Goal: Entertainment & Leisure: Consume media (video, audio)

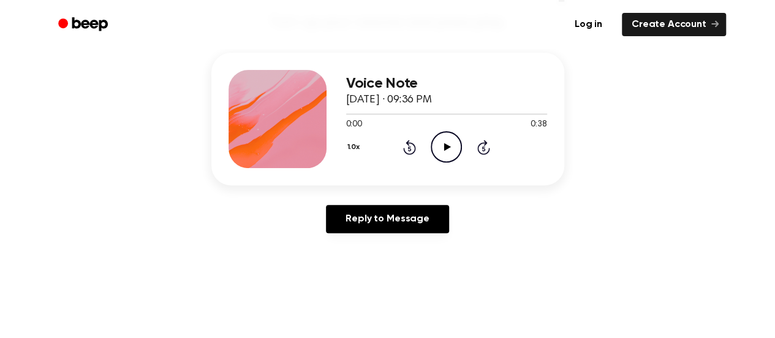
scroll to position [138, 0]
click at [437, 143] on icon "Play Audio" at bounding box center [446, 147] width 31 height 31
click at [441, 144] on icon "Pause Audio" at bounding box center [446, 147] width 31 height 31
click at [441, 144] on icon "Play Audio" at bounding box center [446, 147] width 31 height 31
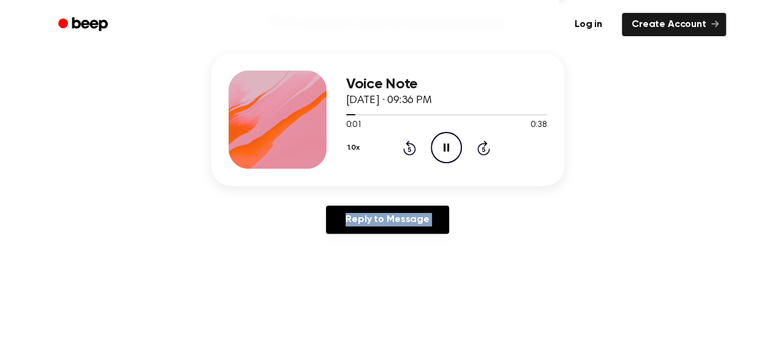
click at [441, 144] on icon "Pause Audio" at bounding box center [446, 147] width 31 height 31
click at [487, 214] on div "Reply to Message" at bounding box center [387, 224] width 353 height 38
click at [448, 157] on icon "Play Audio" at bounding box center [446, 147] width 31 height 31
click at [449, 159] on icon "Pause Audio" at bounding box center [446, 147] width 31 height 31
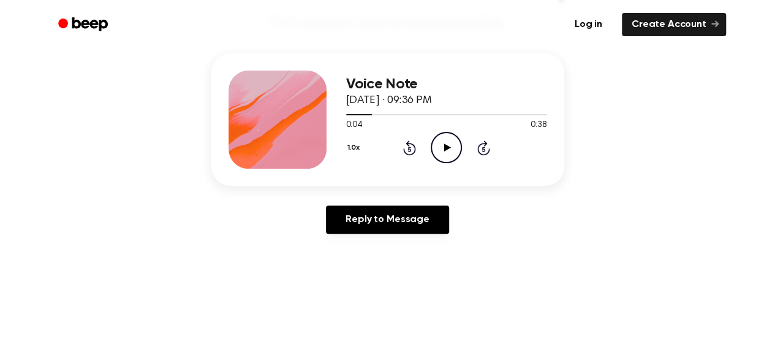
click at [450, 151] on icon "Play Audio" at bounding box center [446, 147] width 31 height 31
click at [449, 146] on icon at bounding box center [447, 147] width 7 height 8
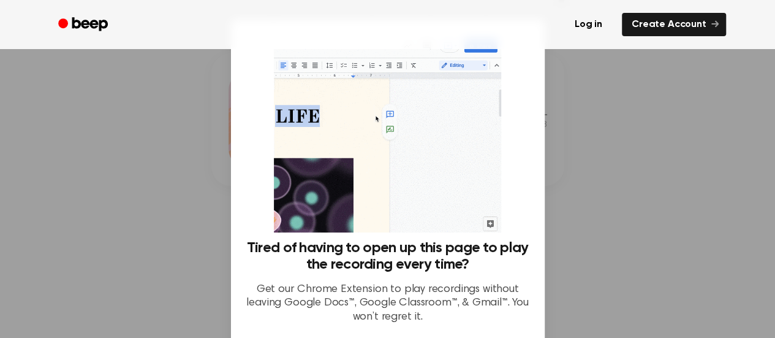
scroll to position [108, 0]
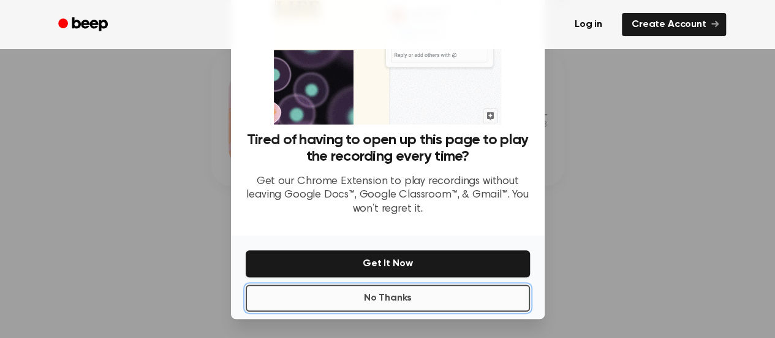
click at [409, 302] on button "No Thanks" at bounding box center [388, 297] width 284 height 27
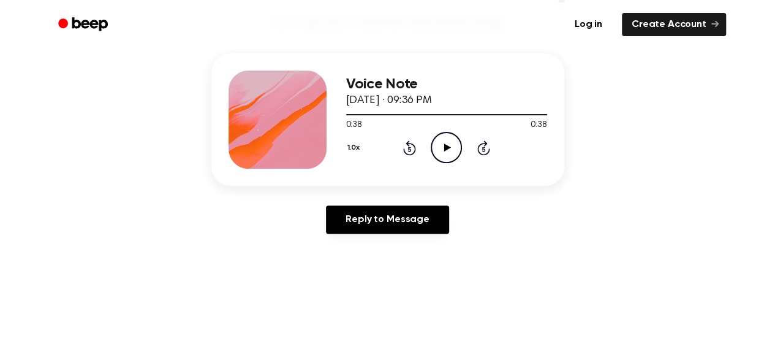
click at [438, 151] on icon "Play Audio" at bounding box center [446, 147] width 31 height 31
click at [413, 144] on icon at bounding box center [409, 147] width 13 height 15
click at [434, 142] on icon "Play Audio" at bounding box center [446, 147] width 31 height 31
click at [409, 145] on icon at bounding box center [409, 147] width 13 height 15
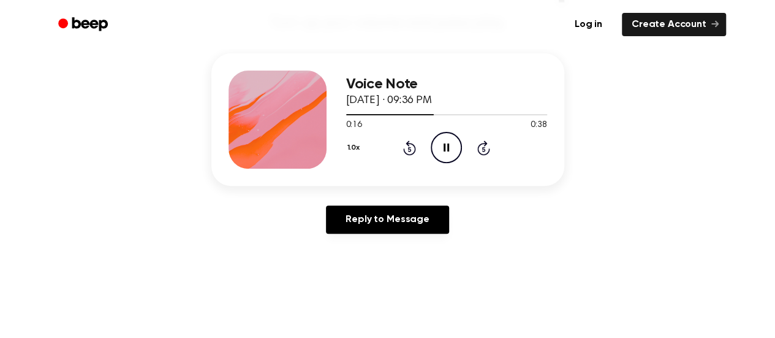
click at [409, 145] on icon at bounding box center [409, 147] width 13 height 15
click at [433, 154] on circle at bounding box center [446, 147] width 30 height 30
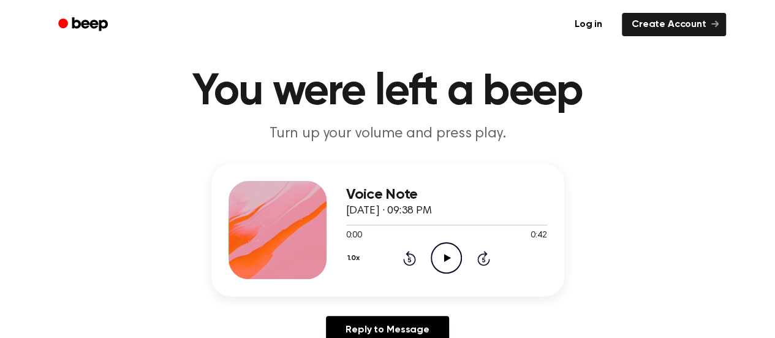
scroll to position [29, 0]
click at [434, 247] on icon "Play Audio" at bounding box center [446, 256] width 31 height 31
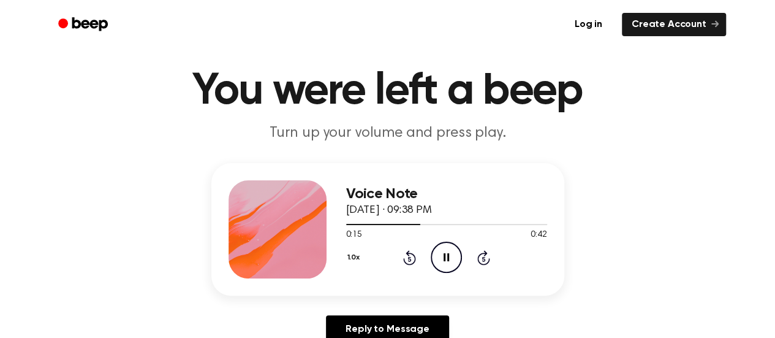
click at [434, 247] on icon "Pause Audio" at bounding box center [446, 256] width 31 height 31
click at [434, 247] on icon "Play Audio" at bounding box center [446, 256] width 31 height 31
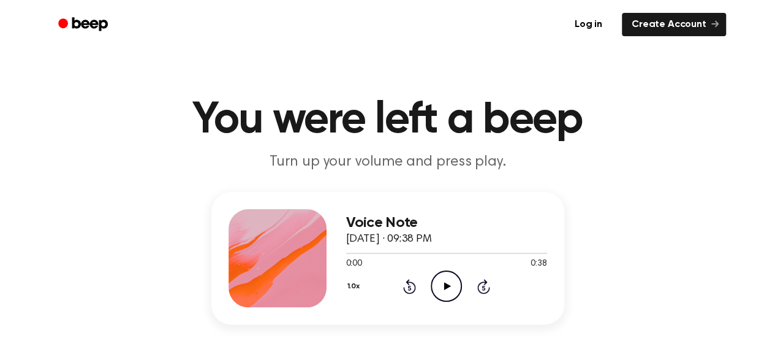
click at [455, 278] on icon "Play Audio" at bounding box center [446, 285] width 31 height 31
click at [403, 285] on icon "Rewind 5 seconds" at bounding box center [409, 286] width 13 height 16
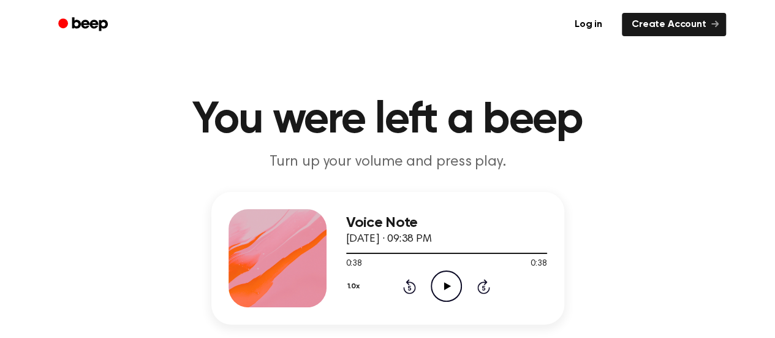
click at [456, 283] on icon "Play Audio" at bounding box center [446, 285] width 31 height 31
drag, startPoint x: 426, startPoint y: 275, endPoint x: 440, endPoint y: 279, distance: 14.0
click at [440, 279] on div "1.0x Rewind 5 seconds Play Audio Skip 5 seconds" at bounding box center [446, 285] width 201 height 31
click at [440, 279] on icon "Play Audio" at bounding box center [446, 285] width 31 height 31
click at [440, 279] on icon "Pause Audio" at bounding box center [446, 285] width 31 height 31
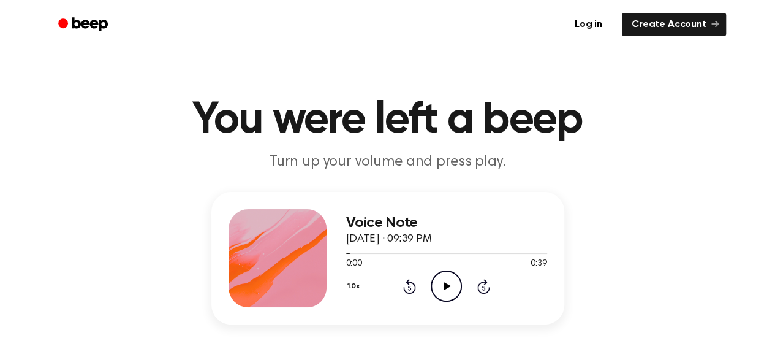
click at [440, 279] on icon "Play Audio" at bounding box center [446, 285] width 31 height 31
click at [409, 286] on icon at bounding box center [409, 287] width 3 height 5
click at [446, 286] on icon at bounding box center [447, 286] width 7 height 8
click at [412, 282] on icon at bounding box center [409, 286] width 13 height 15
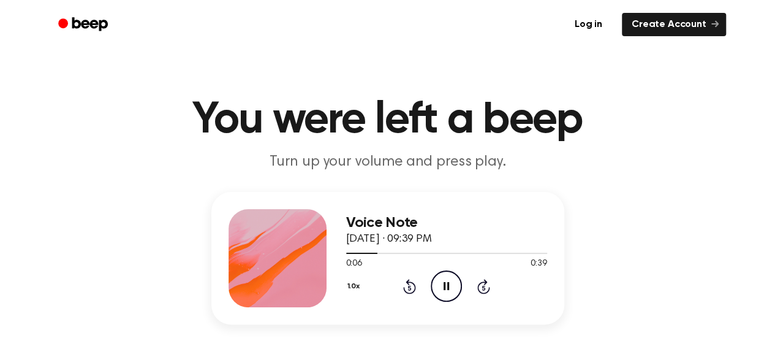
click at [412, 282] on icon at bounding box center [409, 286] width 13 height 15
click at [443, 273] on icon "Play Audio" at bounding box center [446, 285] width 31 height 31
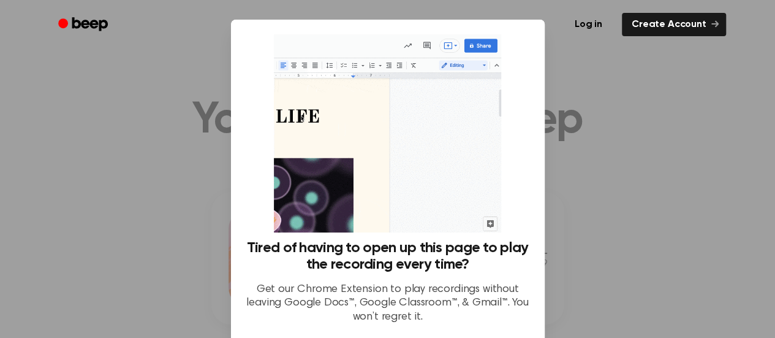
scroll to position [108, 0]
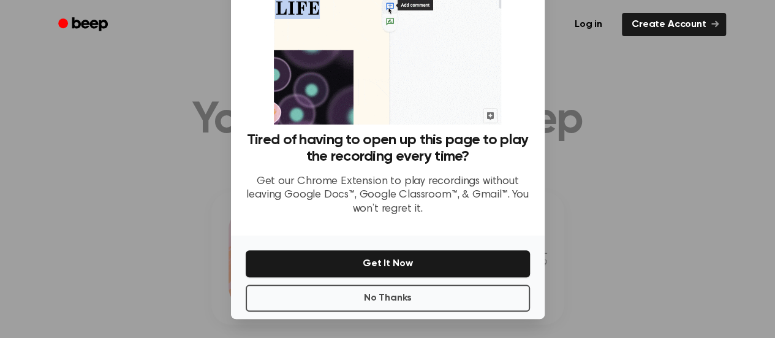
click at [391, 218] on div "Tired of having to open up this page to play the recording every time? Get our …" at bounding box center [388, 179] width 284 height 94
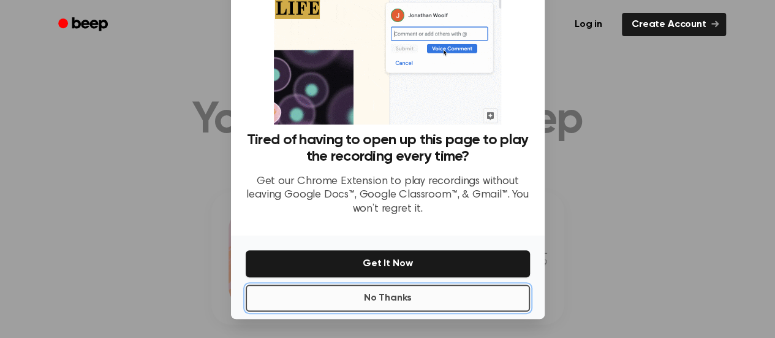
click at [372, 301] on button "No Thanks" at bounding box center [388, 297] width 284 height 27
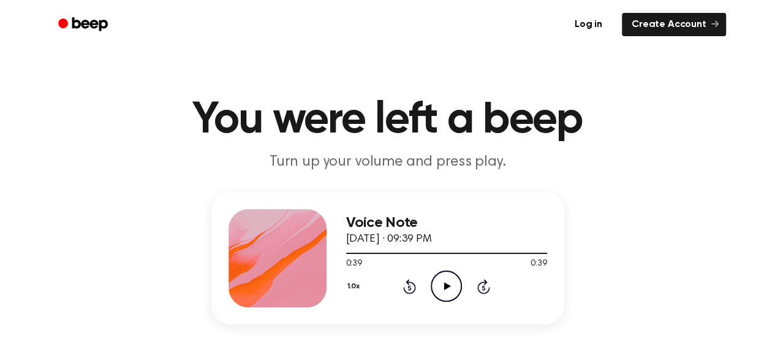
click at [434, 285] on icon "Play Audio" at bounding box center [446, 285] width 31 height 31
click at [440, 276] on icon "Play Audio" at bounding box center [446, 285] width 31 height 31
click at [480, 286] on icon "Skip 5 seconds" at bounding box center [483, 286] width 13 height 16
click at [450, 287] on icon "Play Audio" at bounding box center [446, 285] width 31 height 31
click at [436, 276] on icon "Play Audio" at bounding box center [446, 285] width 31 height 31
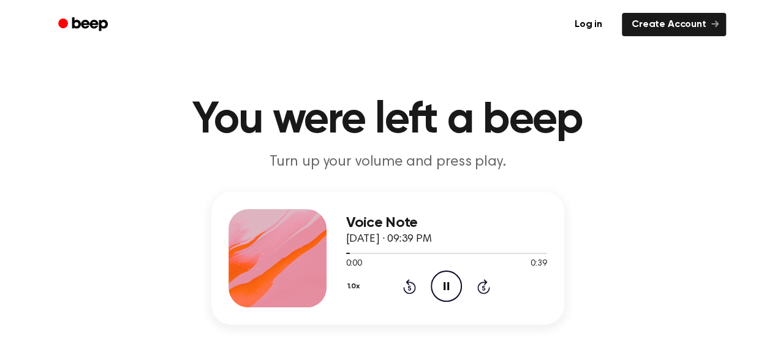
click at [488, 287] on icon at bounding box center [483, 286] width 13 height 15
click at [452, 279] on icon "Play Audio" at bounding box center [446, 285] width 31 height 31
click at [412, 286] on icon "Rewind 5 seconds" at bounding box center [409, 286] width 13 height 16
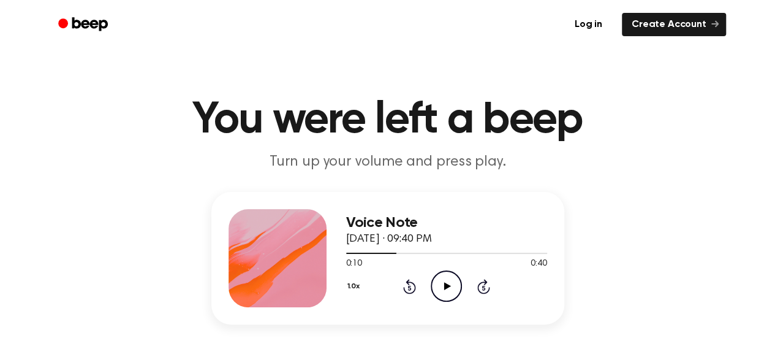
click at [412, 286] on icon "Rewind 5 seconds" at bounding box center [409, 286] width 13 height 16
click at [434, 284] on icon "Play Audio" at bounding box center [446, 285] width 31 height 31
click at [442, 284] on icon "Play Audio" at bounding box center [446, 285] width 31 height 31
click at [452, 280] on icon "Pause Audio" at bounding box center [446, 285] width 31 height 31
click at [446, 279] on icon "Play Audio" at bounding box center [446, 285] width 31 height 31
